Goal: Navigation & Orientation: Understand site structure

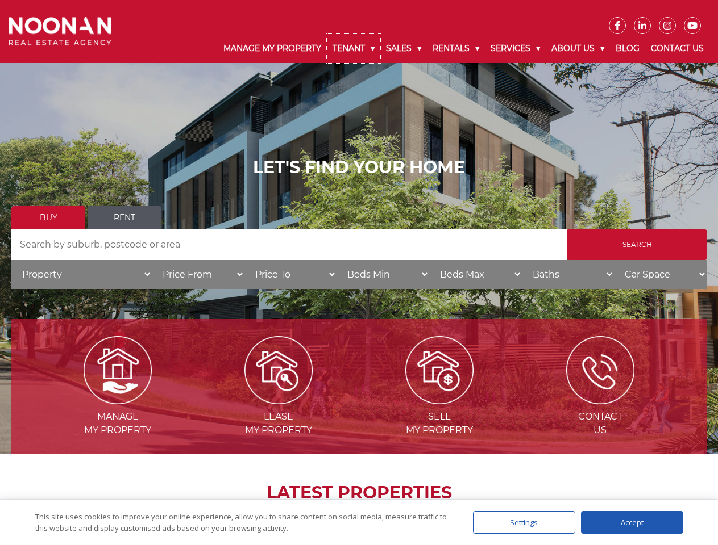
click at [353, 48] on link "Tenant" at bounding box center [353, 48] width 53 height 29
click at [404, 48] on link "Sales" at bounding box center [403, 48] width 47 height 29
click at [456, 48] on link "Rentals" at bounding box center [456, 48] width 58 height 29
click at [516, 48] on link "Services" at bounding box center [515, 48] width 61 height 29
click at [579, 48] on link "About Us" at bounding box center [577, 48] width 64 height 29
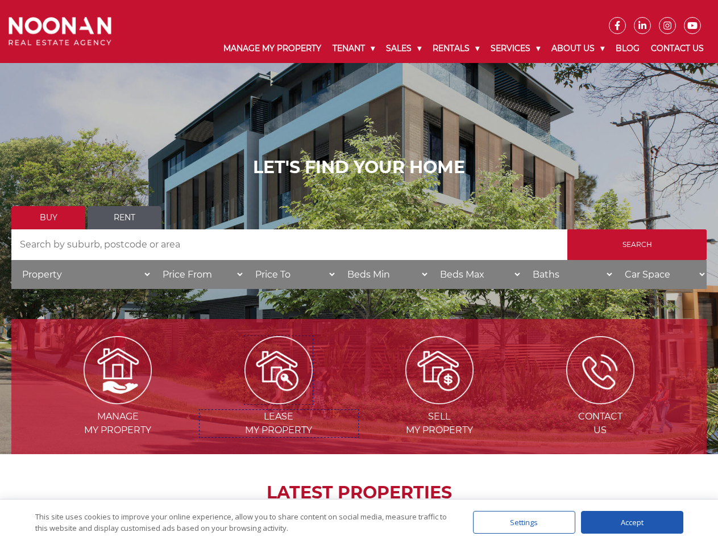
click at [278, 400] on img at bounding box center [278, 370] width 68 height 68
click at [524, 523] on div "Settings" at bounding box center [524, 522] width 102 height 23
